Goal: Information Seeking & Learning: Learn about a topic

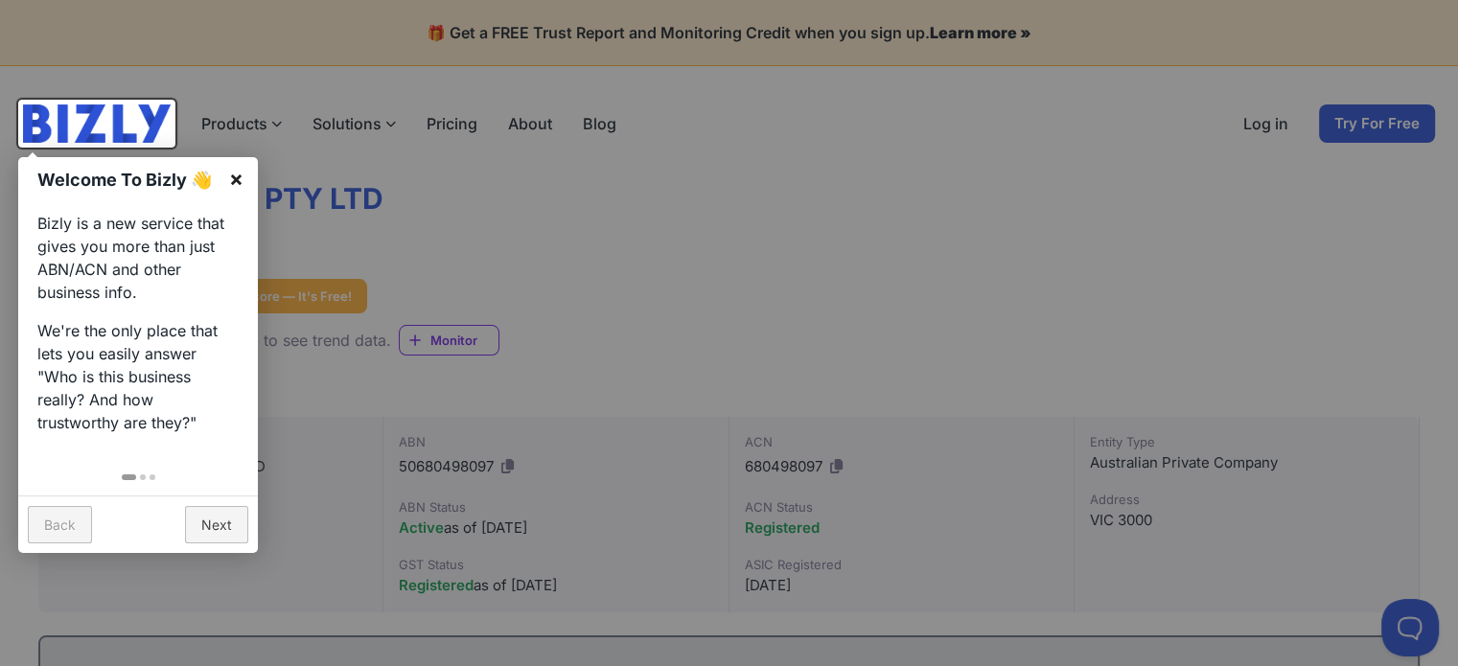
click at [234, 176] on link "×" at bounding box center [236, 178] width 43 height 43
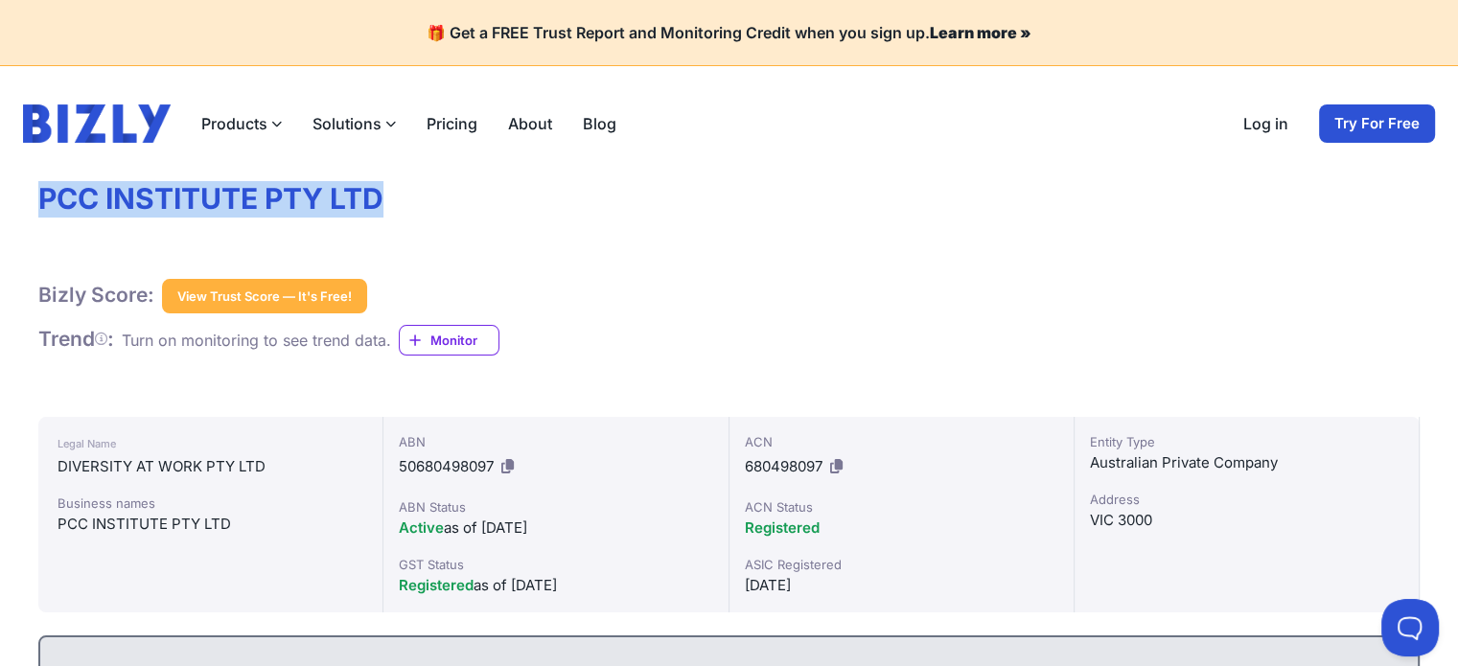
drag, startPoint x: 42, startPoint y: 198, endPoint x: 395, endPoint y: 201, distance: 352.9
click at [395, 201] on h1 "PCC INSTITUTE PTY LTD" at bounding box center [729, 199] width 1382 height 36
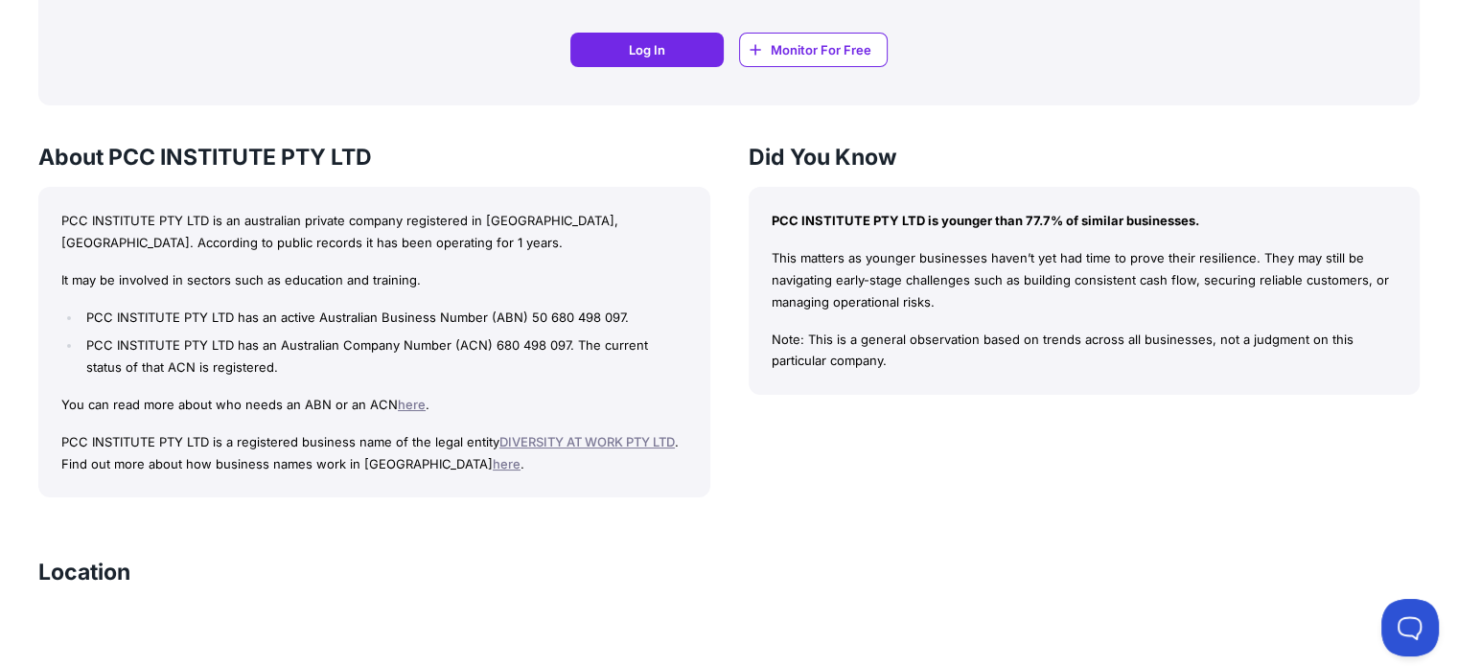
scroll to position [1438, 0]
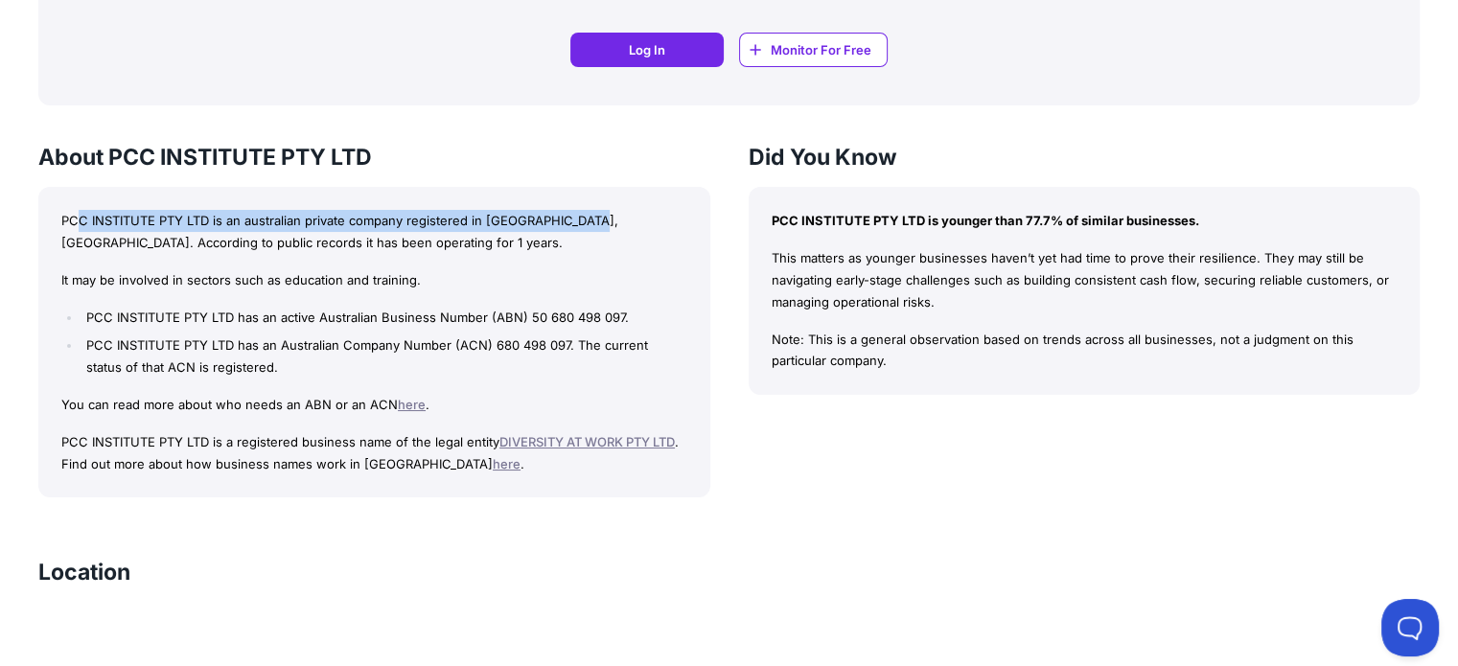
drag, startPoint x: 114, startPoint y: 214, endPoint x: 575, endPoint y: 212, distance: 461.2
click at [575, 212] on p "PCC INSTITUTE PTY LTD is an australian private company registered in [GEOGRAPHI…" at bounding box center [374, 232] width 626 height 44
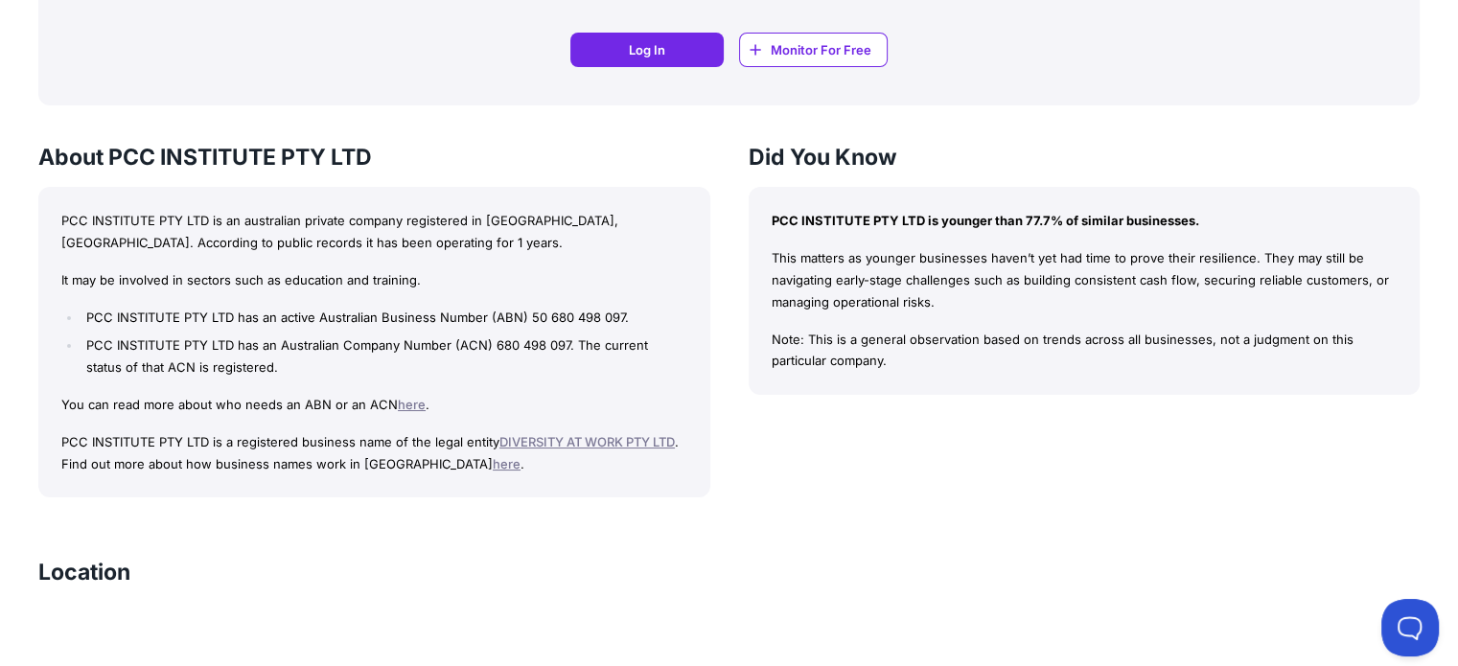
click at [345, 256] on div "PCC INSTITUTE PTY LTD is an australian private company registered in [GEOGRAPHI…" at bounding box center [374, 342] width 672 height 311
drag, startPoint x: 65, startPoint y: 245, endPoint x: 285, endPoint y: 245, distance: 219.6
click at [285, 245] on p "PCC INSTITUTE PTY LTD is an australian private company registered in [GEOGRAPHI…" at bounding box center [374, 232] width 626 height 44
click at [111, 279] on p "It may be involved in sectors such as education and training." at bounding box center [374, 280] width 626 height 22
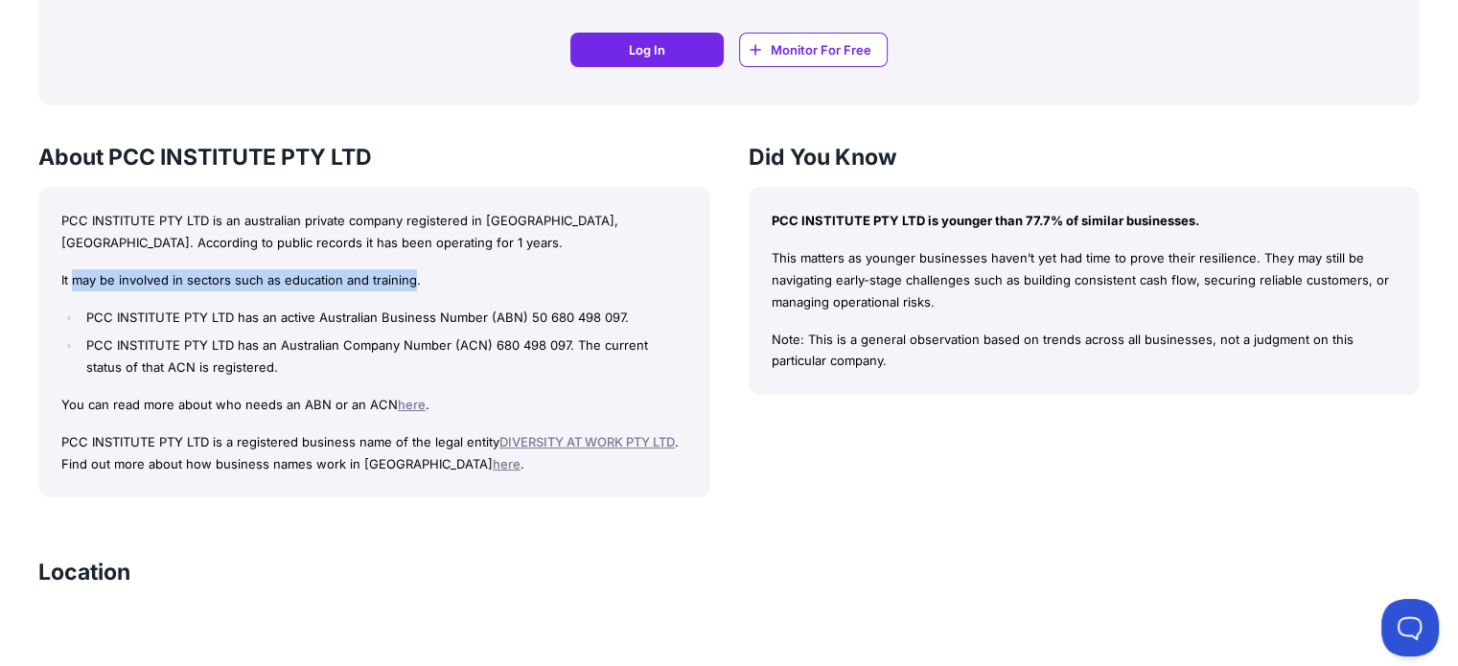
drag, startPoint x: 71, startPoint y: 279, endPoint x: 414, endPoint y: 279, distance: 343.3
click at [414, 279] on p "It may be involved in sectors such as education and training." at bounding box center [374, 280] width 626 height 22
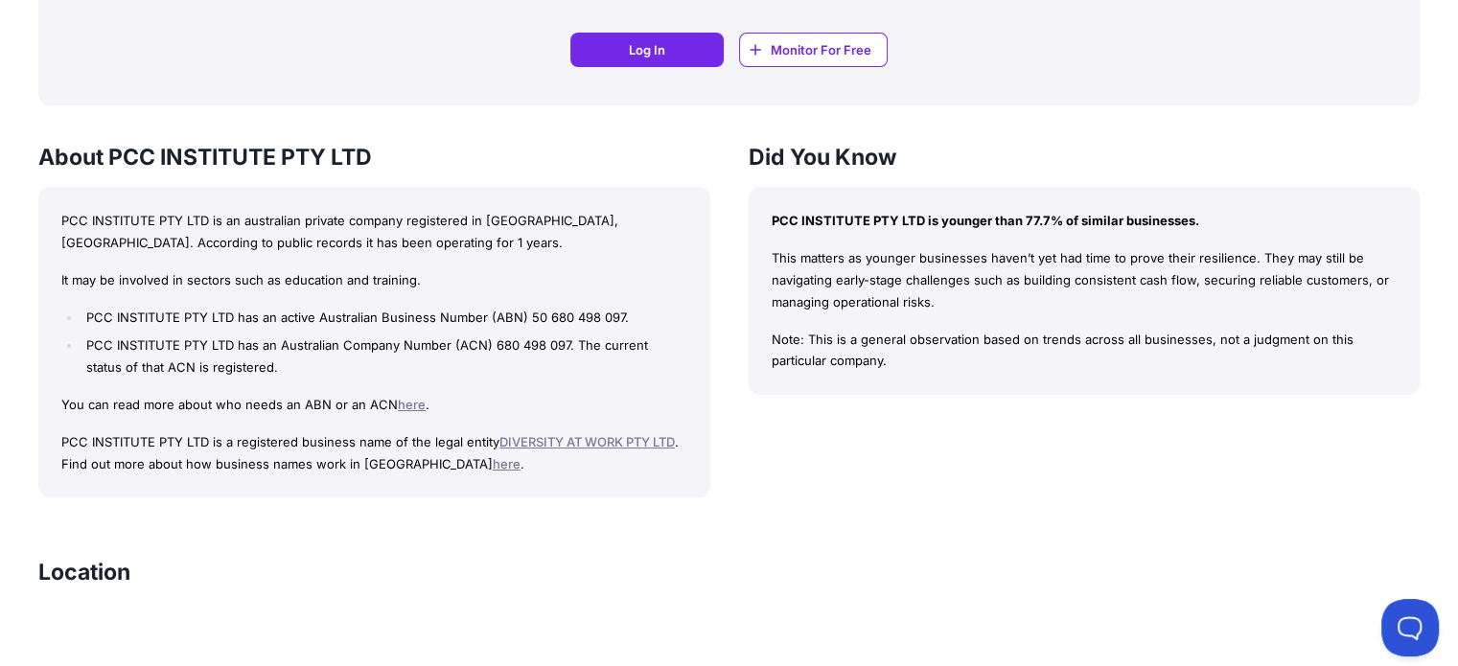
click at [165, 341] on li "PCC INSTITUTE PTY LTD has an Australian Company Number (ACN) 680 498 097. The c…" at bounding box center [384, 357] width 605 height 44
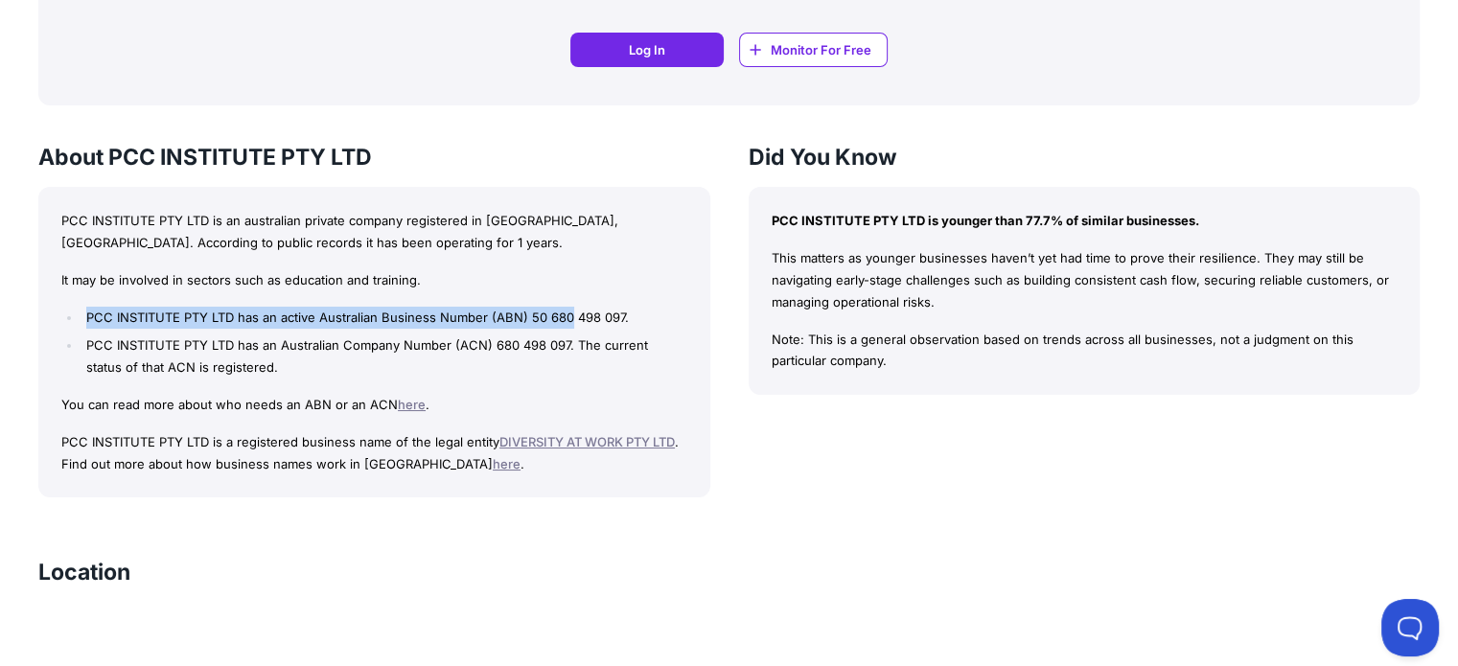
drag, startPoint x: 88, startPoint y: 309, endPoint x: 574, endPoint y: 315, distance: 486.2
click at [568, 315] on li "PCC INSTITUTE PTY LTD has an active Australian Business Number (ABN) 50 680 498…" at bounding box center [384, 318] width 605 height 22
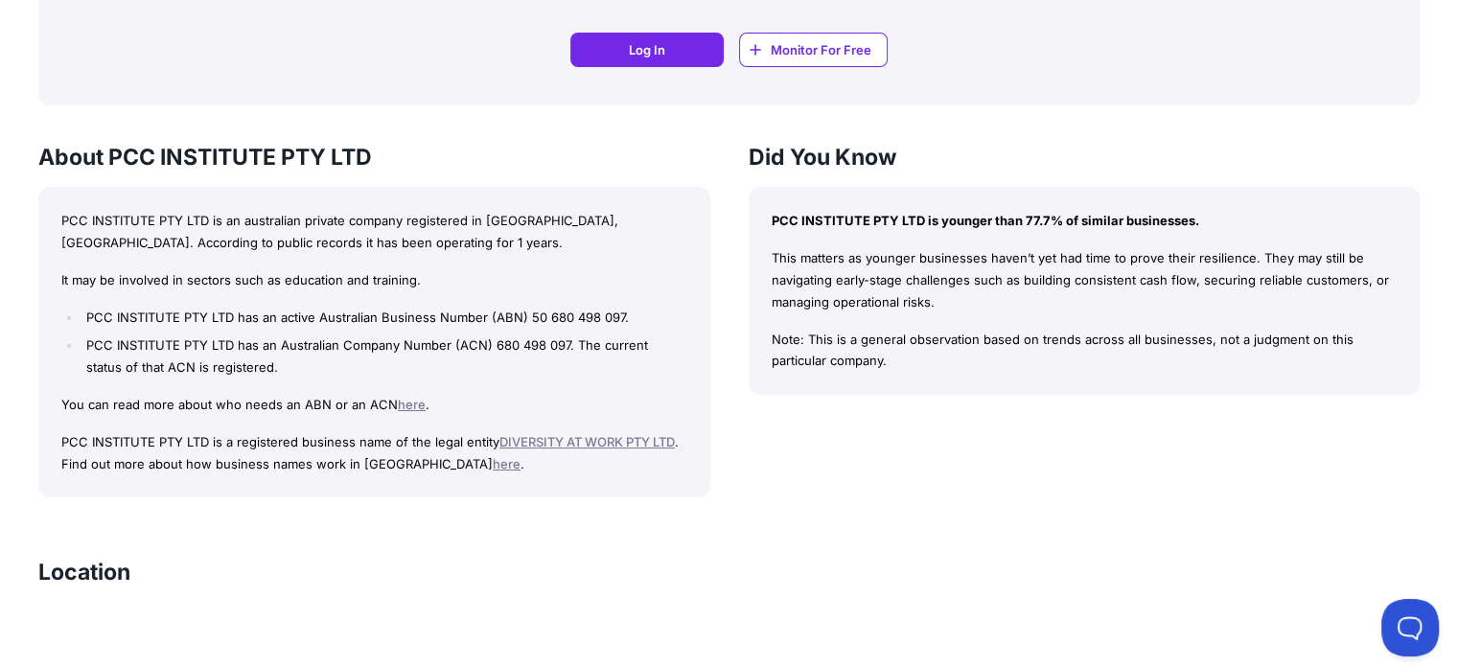
click at [518, 338] on li "PCC INSTITUTE PTY LTD has an Australian Company Number (ACN) 680 498 097. The c…" at bounding box center [384, 357] width 605 height 44
drag, startPoint x: 245, startPoint y: 335, endPoint x: 587, endPoint y: 347, distance: 341.6
click at [587, 347] on li "PCC INSTITUTE PTY LTD has an Australian Company Number (ACN) 680 498 097. The c…" at bounding box center [384, 357] width 605 height 44
click at [159, 371] on li "PCC INSTITUTE PTY LTD has an Australian Company Number (ACN) 680 498 097. The c…" at bounding box center [384, 357] width 605 height 44
drag, startPoint x: 120, startPoint y: 407, endPoint x: 274, endPoint y: 411, distance: 154.5
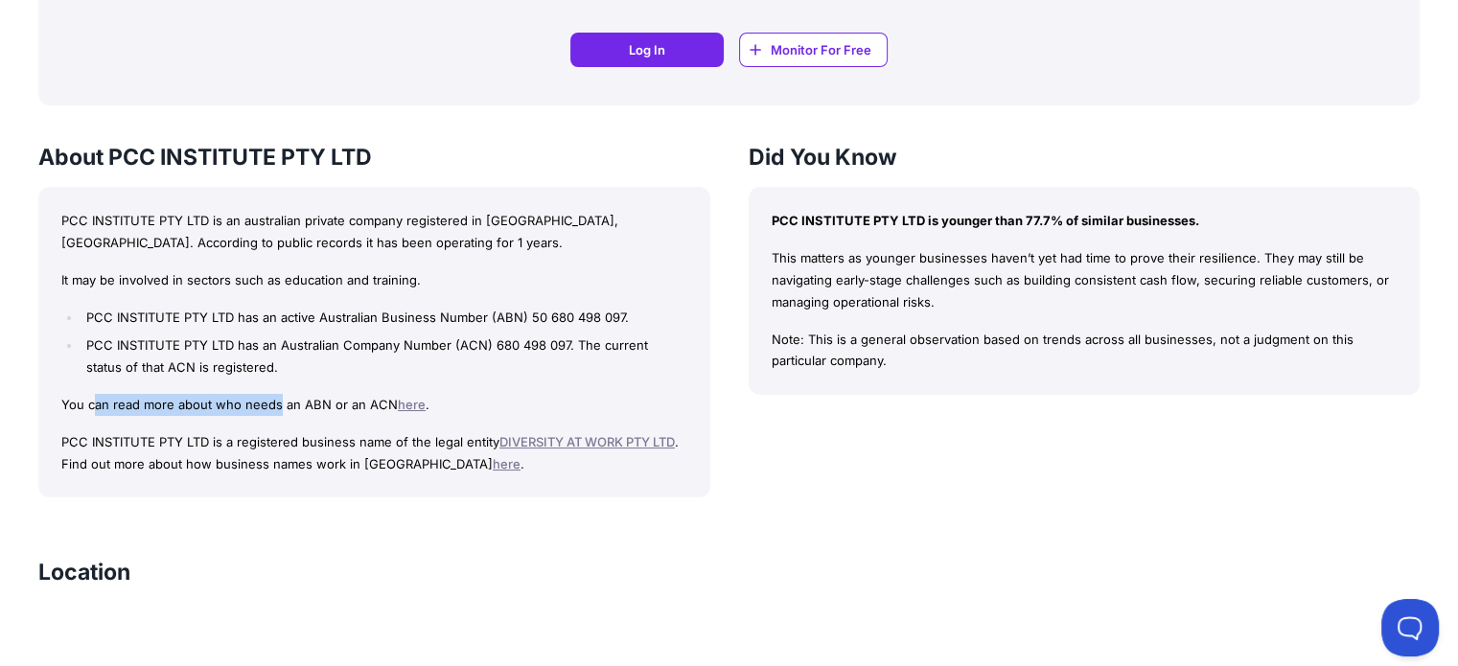
click at [274, 411] on p "You can read more about who needs an ABN or an ACN here ." at bounding box center [374, 405] width 626 height 22
click at [196, 436] on p "PCC INSTITUTE PTY LTD is a registered business name of the legal entity DIVERSI…" at bounding box center [374, 453] width 626 height 44
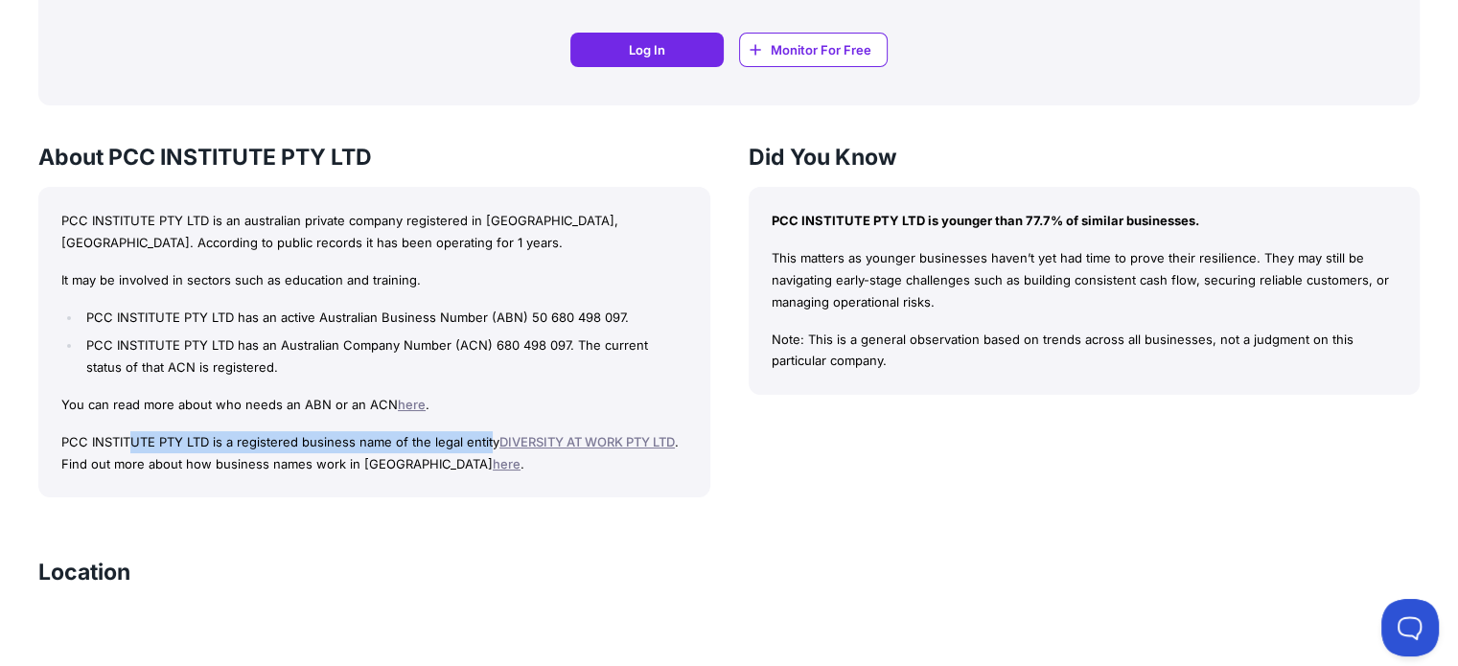
drag, startPoint x: 172, startPoint y: 442, endPoint x: 487, endPoint y: 448, distance: 315.5
click at [487, 448] on p "PCC INSTITUTE PTY LTD is a registered business name of the legal entity DIVERSI…" at bounding box center [374, 453] width 626 height 44
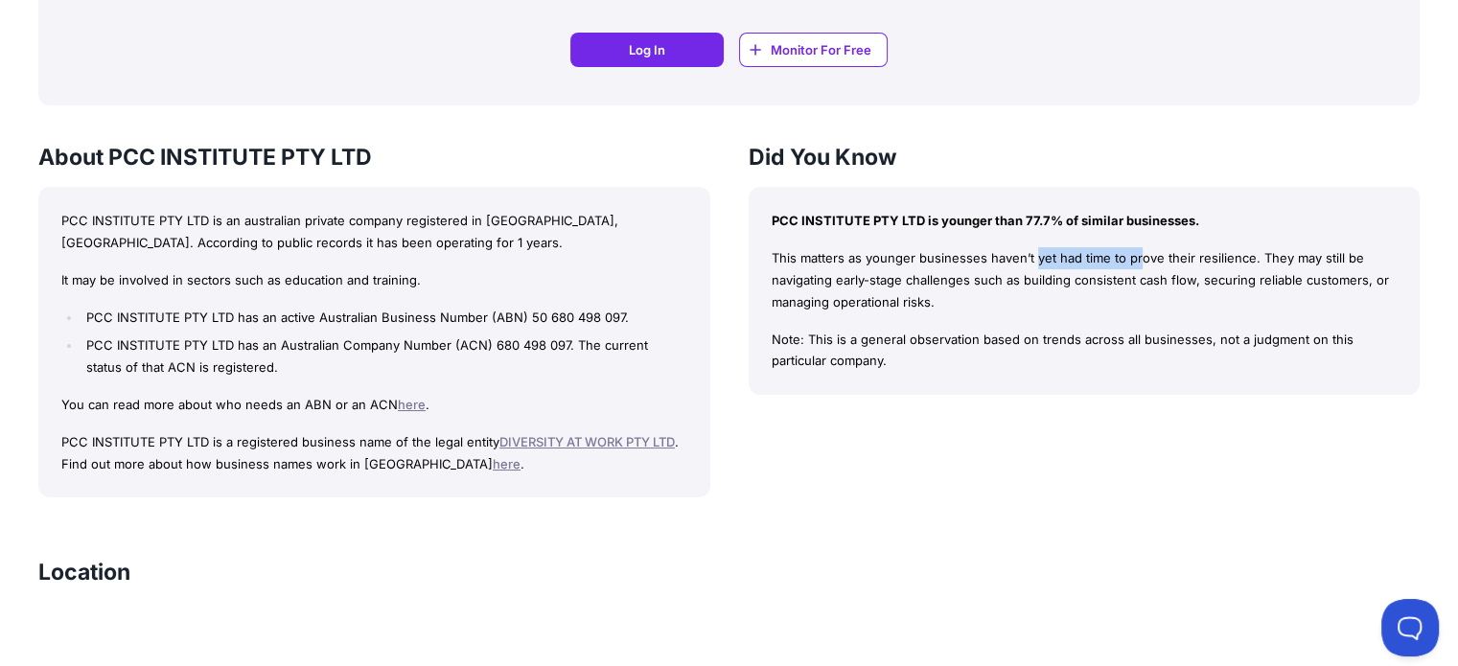
drag, startPoint x: 857, startPoint y: 246, endPoint x: 944, endPoint y: 284, distance: 94.9
click at [971, 264] on p "This matters as younger businesses haven’t yet had time to prove their resilien…" at bounding box center [1085, 279] width 626 height 65
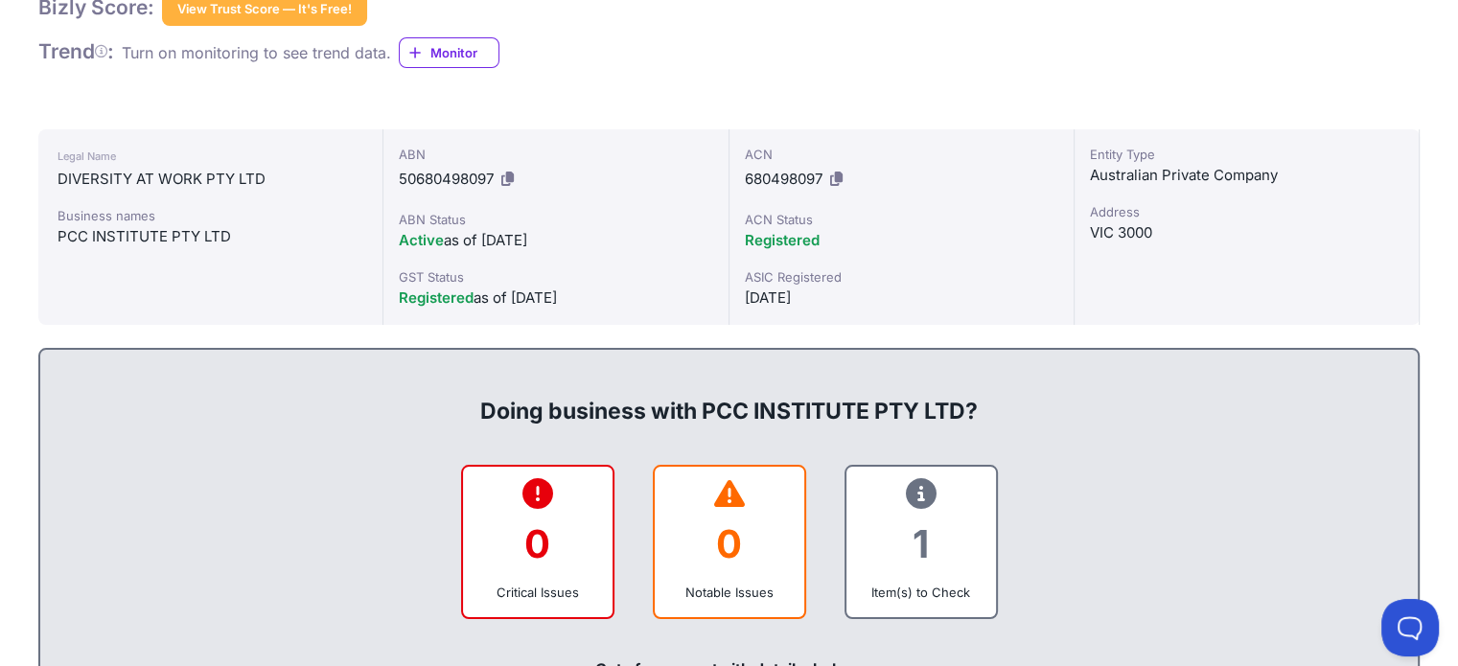
scroll to position [0, 0]
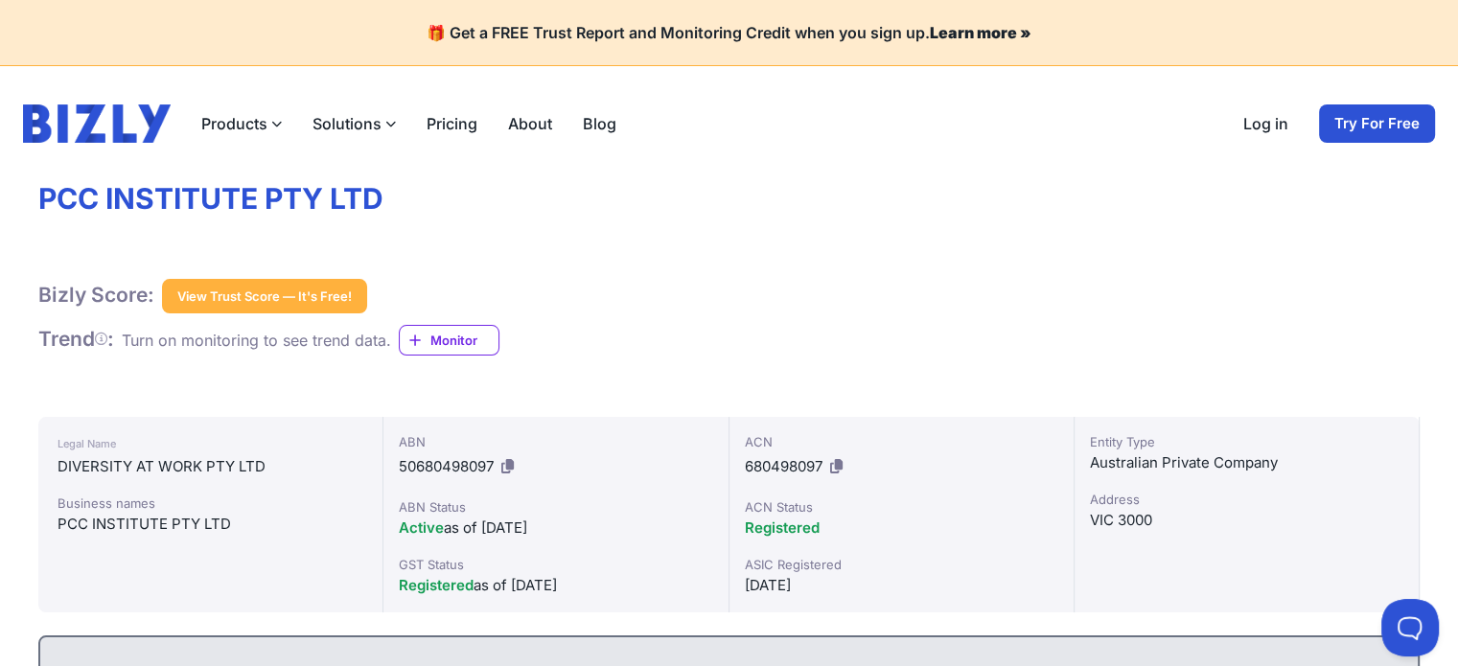
click at [202, 449] on div "Legal Name" at bounding box center [211, 443] width 306 height 23
drag, startPoint x: 59, startPoint y: 525, endPoint x: 234, endPoint y: 525, distance: 174.5
click at [234, 525] on div "PCC INSTITUTE PTY LTD" at bounding box center [211, 524] width 306 height 23
copy div "PCC INSTITUTE PTY LTD"
drag, startPoint x: 60, startPoint y: 466, endPoint x: 256, endPoint y: 462, distance: 195.6
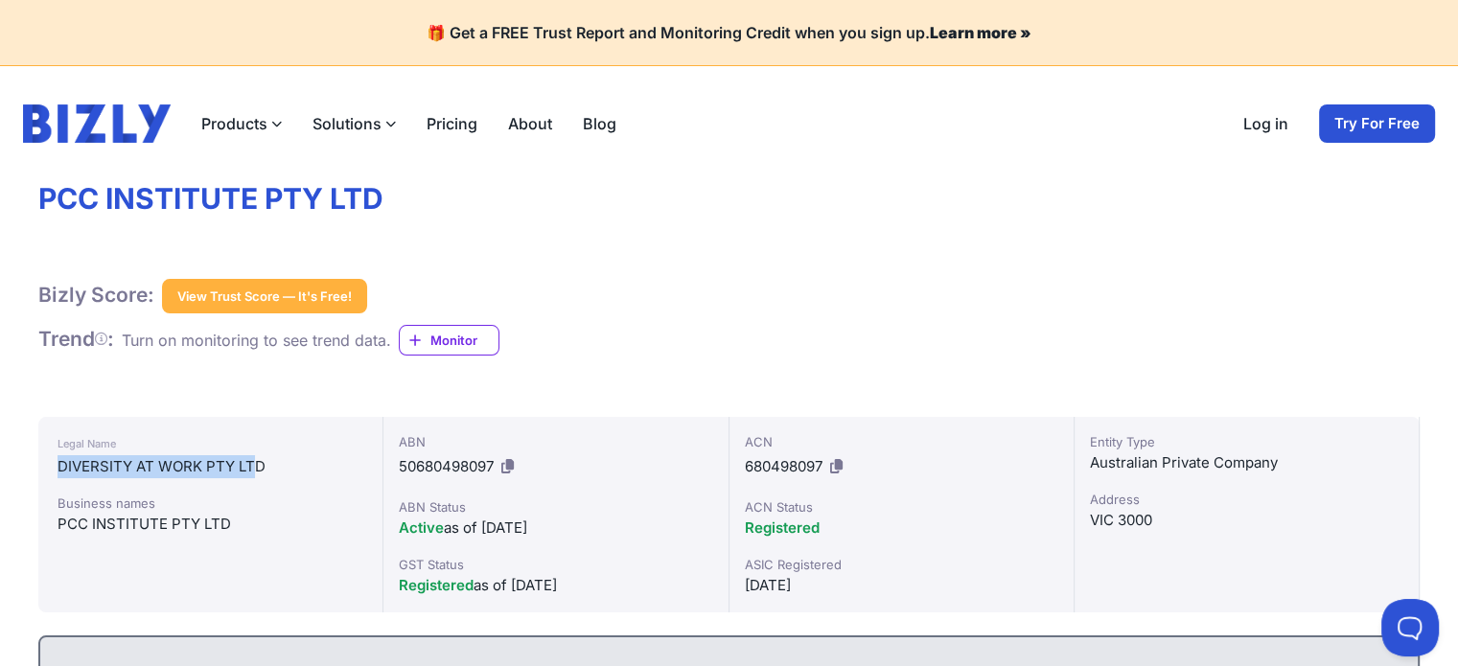
click at [256, 462] on div "DIVERSITY AT WORK PTY LTD" at bounding box center [211, 466] width 306 height 23
drag, startPoint x: 58, startPoint y: 524, endPoint x: 216, endPoint y: 513, distance: 158.6
click at [216, 513] on div "PCC INSTITUTE PTY LTD" at bounding box center [211, 524] width 306 height 23
drag, startPoint x: 625, startPoint y: 202, endPoint x: 637, endPoint y: 250, distance: 49.3
click at [624, 202] on h1 "PCC INSTITUTE PTY LTD" at bounding box center [729, 199] width 1382 height 36
